Goal: Information Seeking & Learning: Find specific page/section

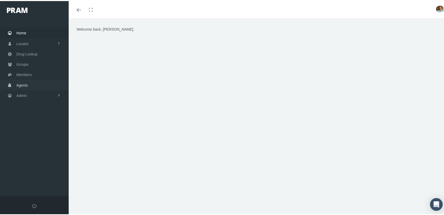
click at [24, 81] on span "Agents" at bounding box center [22, 84] width 12 height 10
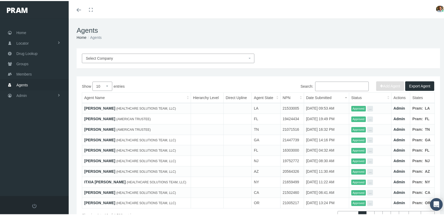
click at [328, 88] on input "Search:" at bounding box center [342, 86] width 54 height 10
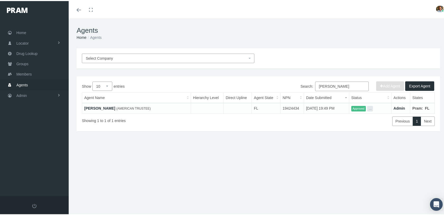
type input "JON Good"
click at [96, 108] on link "[PERSON_NAME]" at bounding box center [99, 107] width 31 height 4
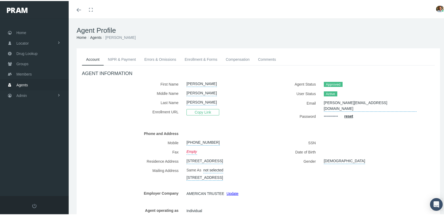
click at [268, 180] on div "SSN Date of Birth Gender [DEMOGRAPHIC_DATA]" at bounding box center [348, 158] width 180 height 43
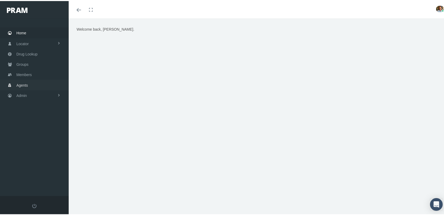
click at [26, 82] on span "Agents" at bounding box center [22, 84] width 12 height 10
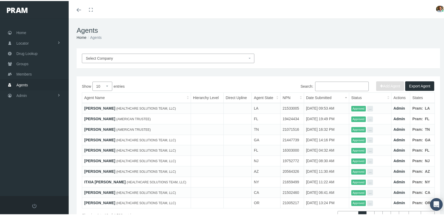
click at [105, 105] on link "[PERSON_NAME]" at bounding box center [99, 107] width 31 height 4
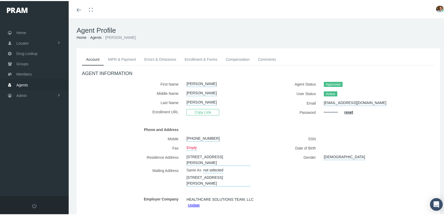
click at [185, 58] on link "Enrollment & Forms" at bounding box center [200, 59] width 41 height 12
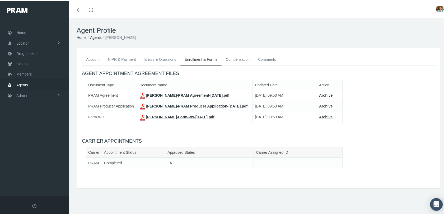
click at [245, 187] on div "Account NIPR & Payment Errors & Omissions Enrollment & Forms Compensation Comme…" at bounding box center [258, 117] width 363 height 140
click at [418, 34] on ol "Home Agents AMANDA SERPAS" at bounding box center [258, 37] width 363 height 6
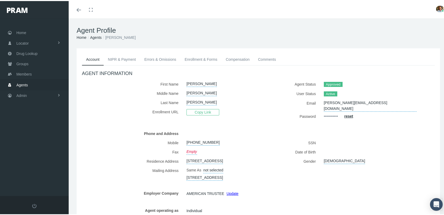
click at [191, 60] on link "Enrollment & Forms" at bounding box center [200, 59] width 41 height 12
click at [115, 55] on link "NIPR & Payment" at bounding box center [122, 59] width 36 height 12
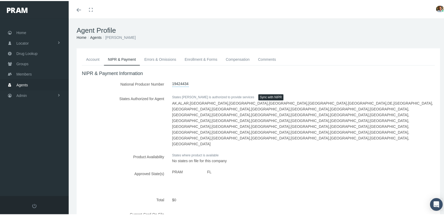
click at [197, 58] on link "Enrollment & Forms" at bounding box center [200, 59] width 41 height 12
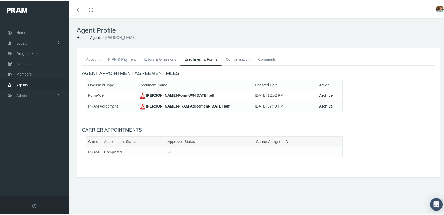
click at [103, 14] on div "Toggle menubar Toggle fullscreen Profile Logout" at bounding box center [258, 8] width 371 height 17
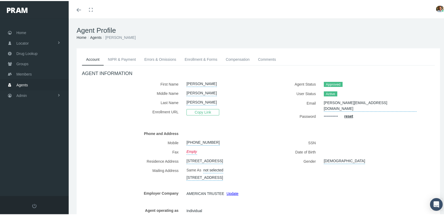
click at [197, 57] on link "Enrollment & Forms" at bounding box center [200, 59] width 41 height 12
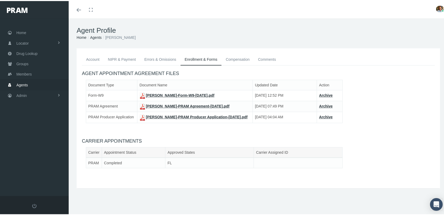
click at [172, 94] on link "JON GOODWIN-Form-W9-Aug 21, 2023.pdf" at bounding box center [176, 94] width 75 height 4
click at [184, 103] on link "JON GOODWIN-PRAM Agreement-Aug 13, 2025.pdf" at bounding box center [184, 105] width 90 height 4
click at [172, 115] on link "JON GOODWIN-PRAM Producer Application-Aug 15, 2025.pdf" at bounding box center [193, 116] width 108 height 4
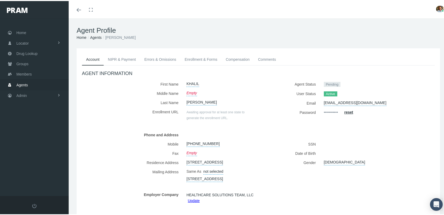
click at [195, 54] on link "Enrollment & Forms" at bounding box center [200, 59] width 41 height 12
